Goal: Transaction & Acquisition: Purchase product/service

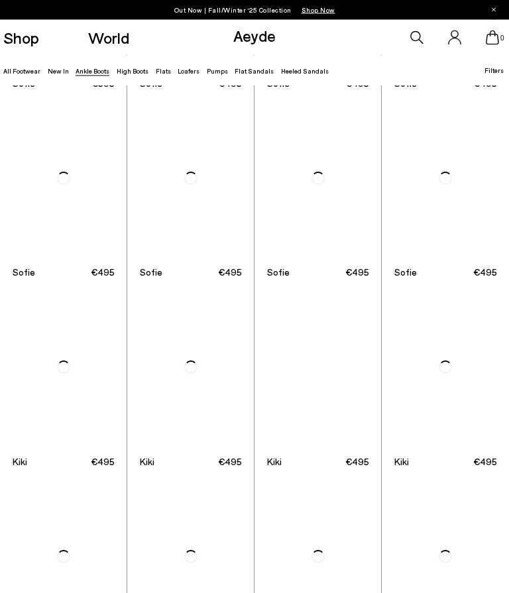
scroll to position [782, 0]
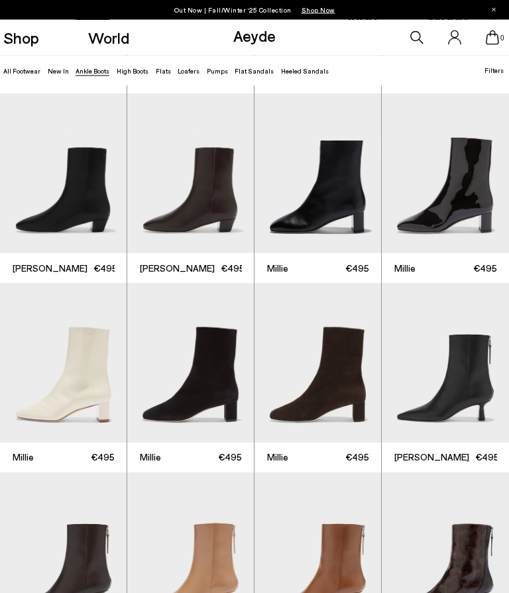
scroll to position [1317, 0]
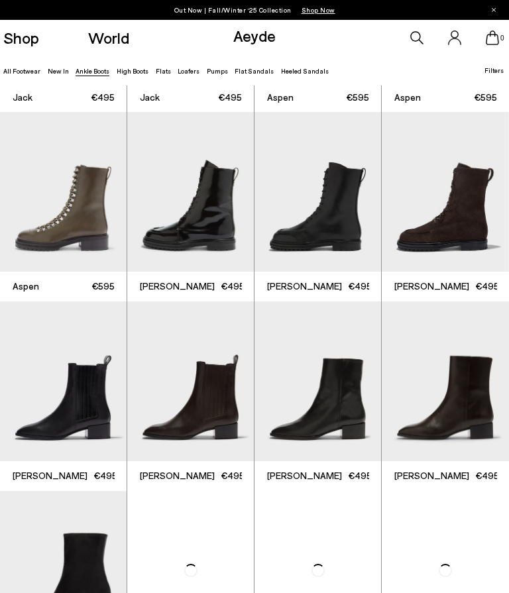
scroll to position [2993, 0]
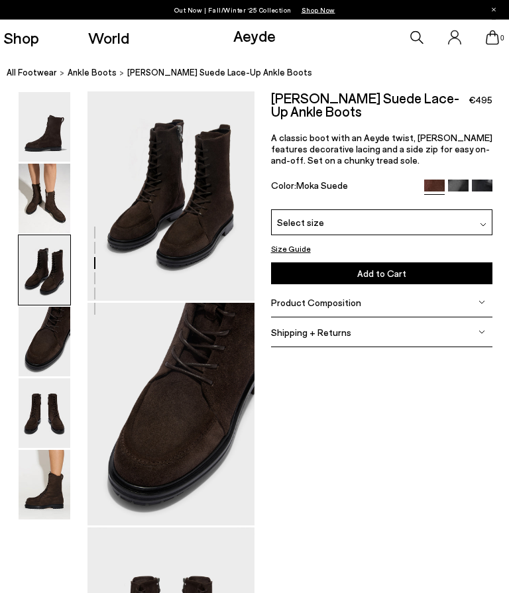
scroll to position [674, 9]
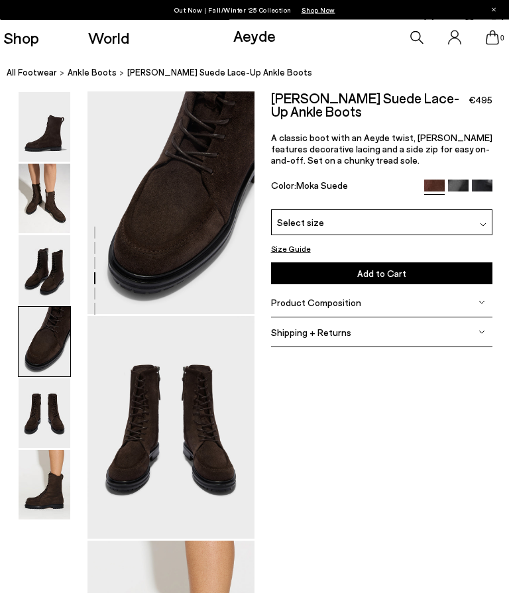
click at [39, 414] on img at bounding box center [45, 414] width 52 height 70
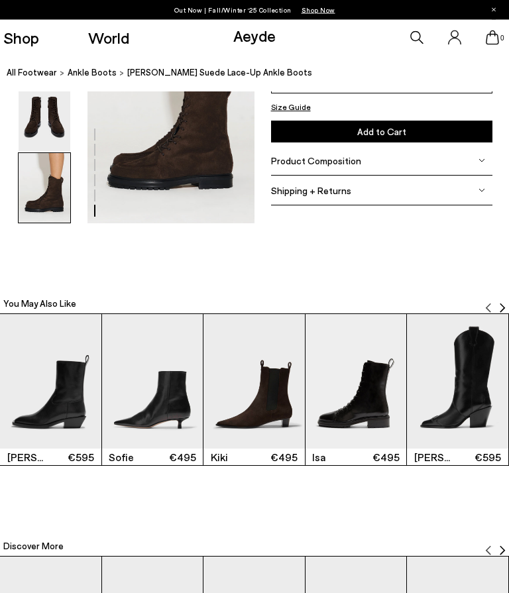
scroll to position [1129, 9]
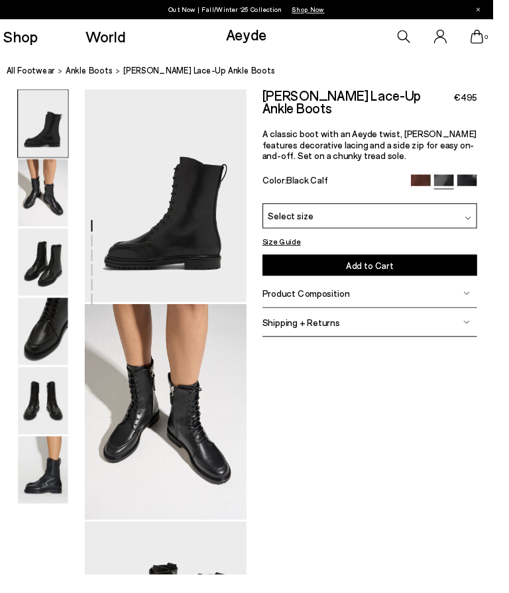
scroll to position [0, 9]
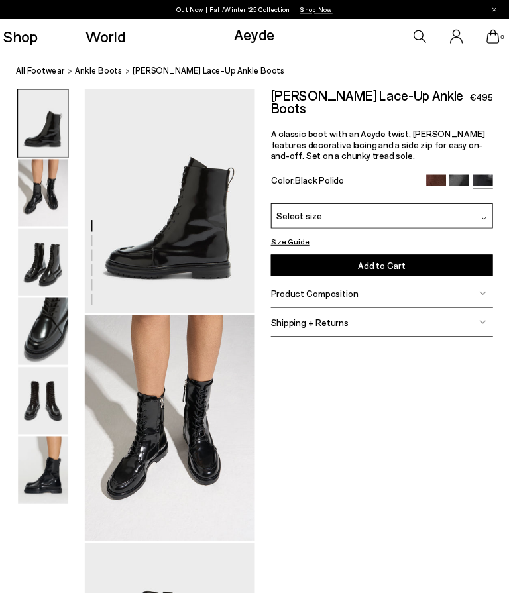
scroll to position [0, 9]
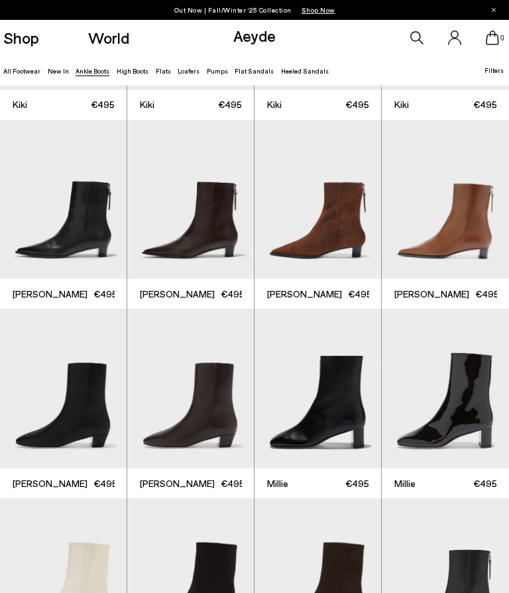
scroll to position [1157, 0]
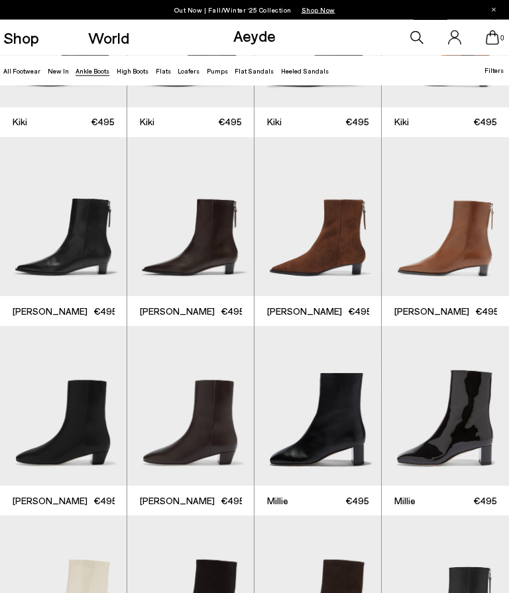
scroll to position [1084, 0]
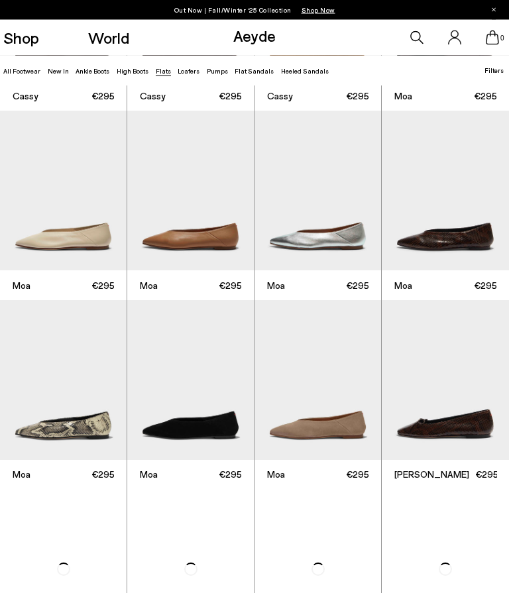
scroll to position [1351, 0]
